Goal: Task Accomplishment & Management: Use online tool/utility

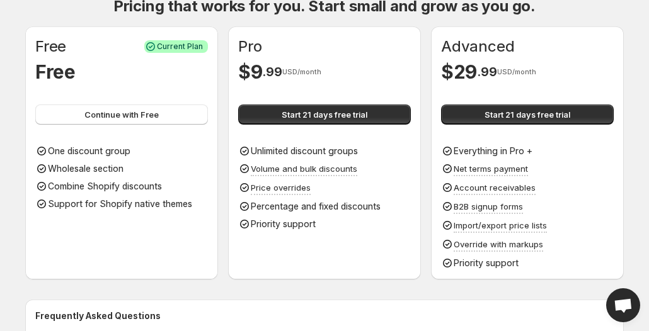
scroll to position [89, 0]
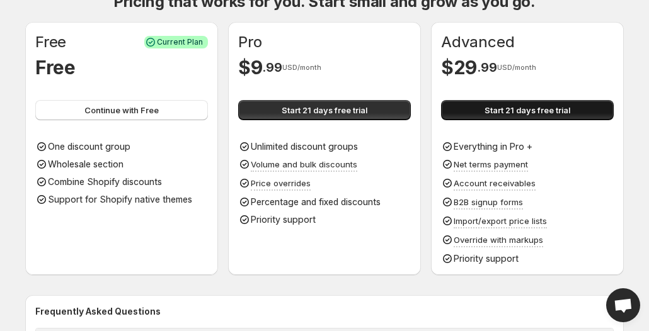
click at [498, 108] on span "Start 21 days free trial" at bounding box center [527, 110] width 86 height 13
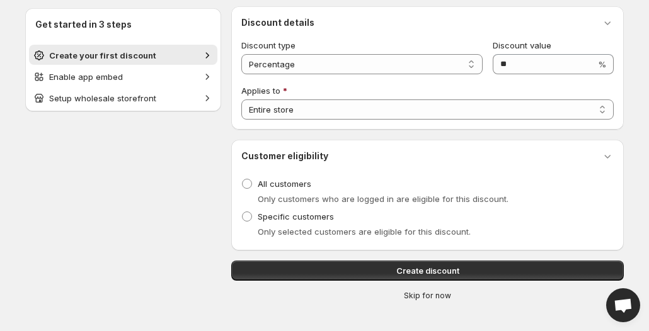
scroll to position [132, 0]
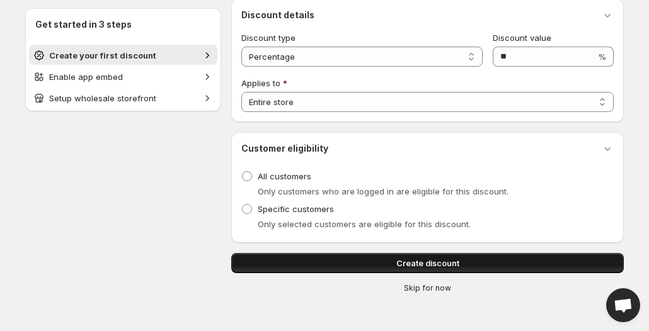
click at [420, 265] on span "Create discount" at bounding box center [427, 263] width 63 height 13
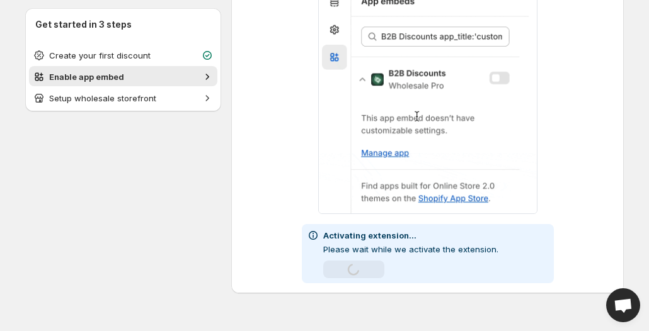
scroll to position [86, 0]
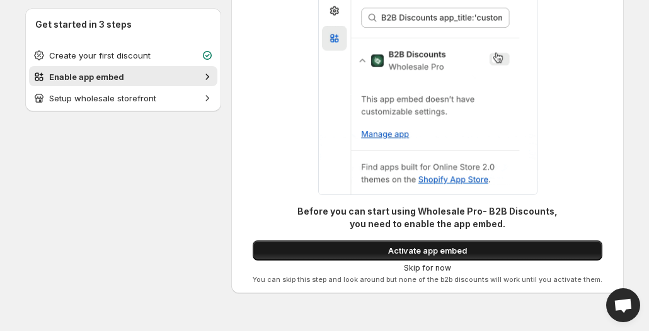
click at [457, 254] on span "Activate app embed" at bounding box center [427, 250] width 79 height 13
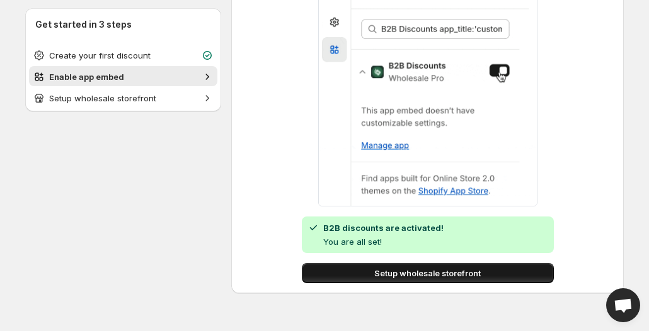
click at [413, 276] on span "Setup wholesale storefront" at bounding box center [427, 273] width 106 height 13
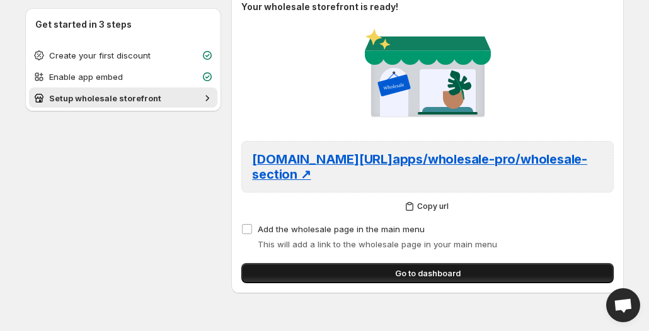
scroll to position [52, 0]
click at [434, 277] on span "Go to dashboard" at bounding box center [428, 273] width 66 height 13
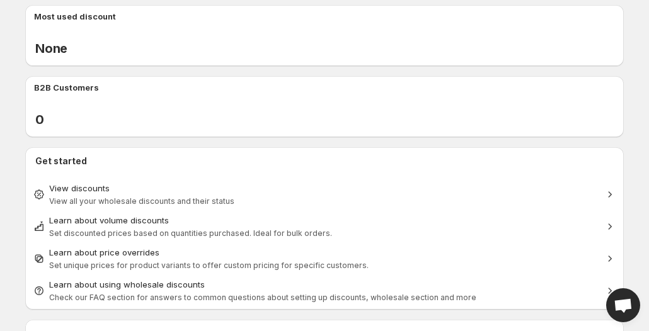
scroll to position [183, 0]
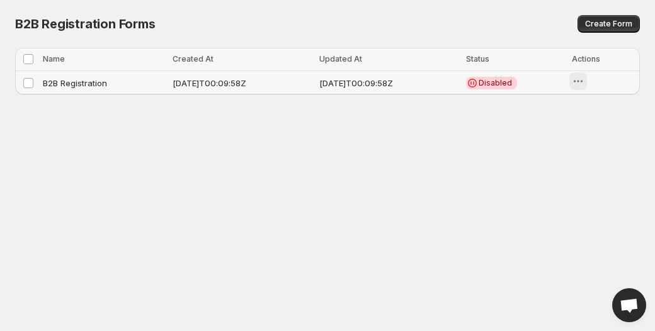
click at [578, 81] on button "button" at bounding box center [578, 81] width 18 height 18
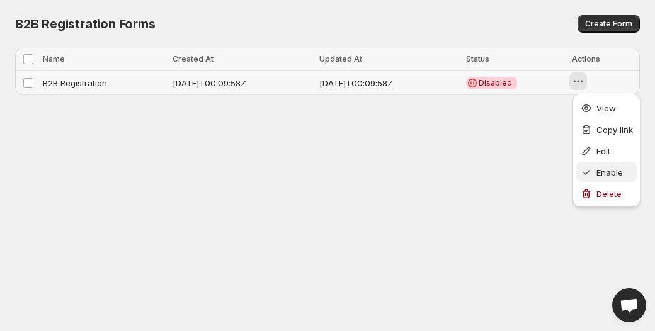
click at [610, 166] on span "Enable" at bounding box center [615, 172] width 37 height 13
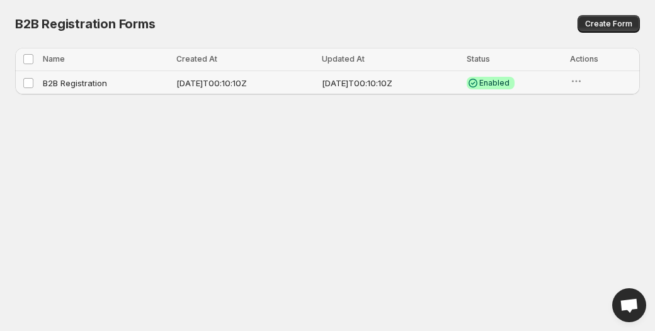
click at [0, 178] on body "Home Discounts B2B Registration Forms Net Terms Account Receivables Manual orde…" at bounding box center [327, 165] width 655 height 331
